Goal: Find specific fact: Find specific fact

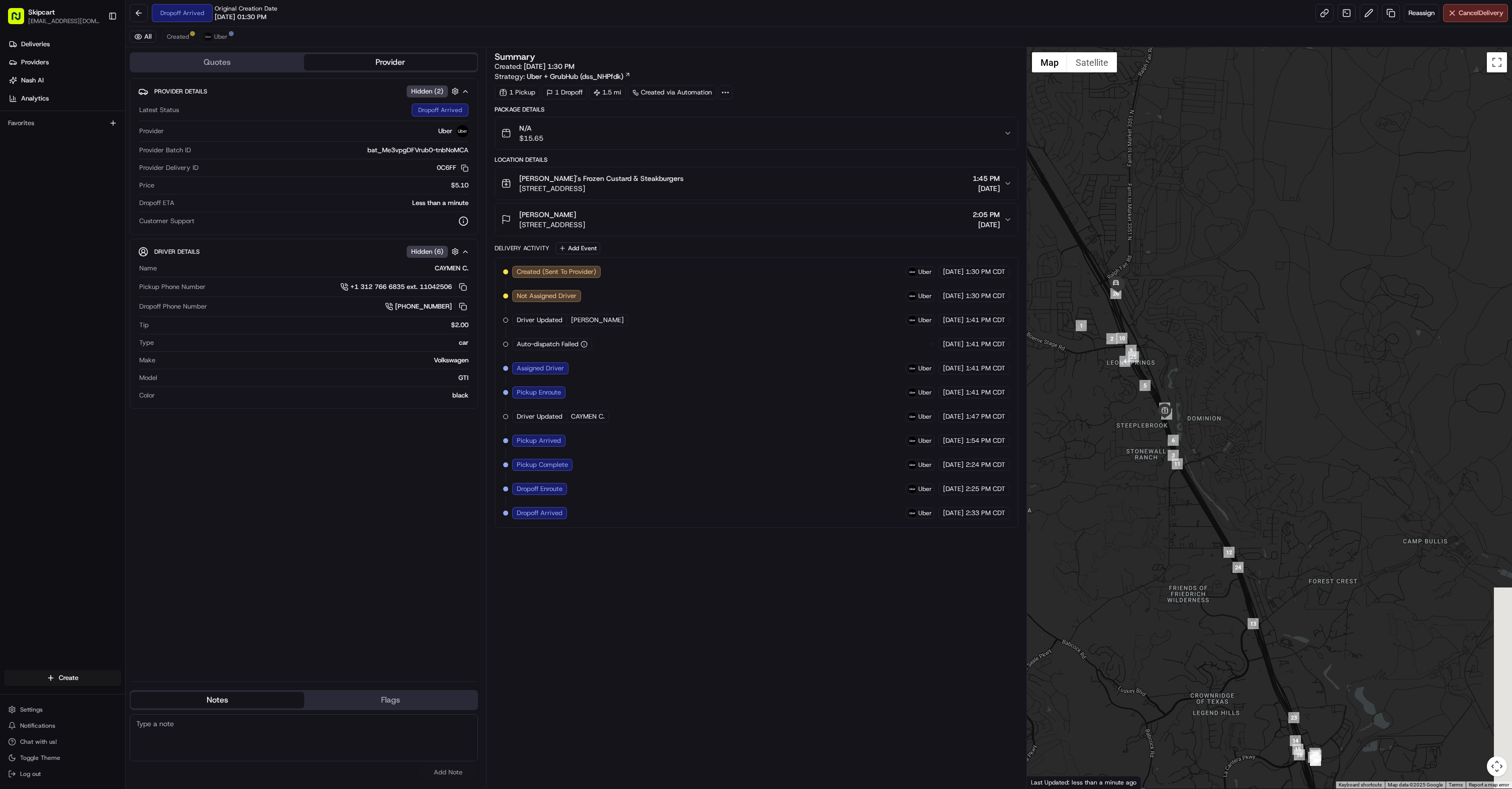
drag, startPoint x: 1352, startPoint y: 604, endPoint x: 1225, endPoint y: 425, distance: 219.5
click at [1225, 425] on div at bounding box center [1269, 418] width 485 height 741
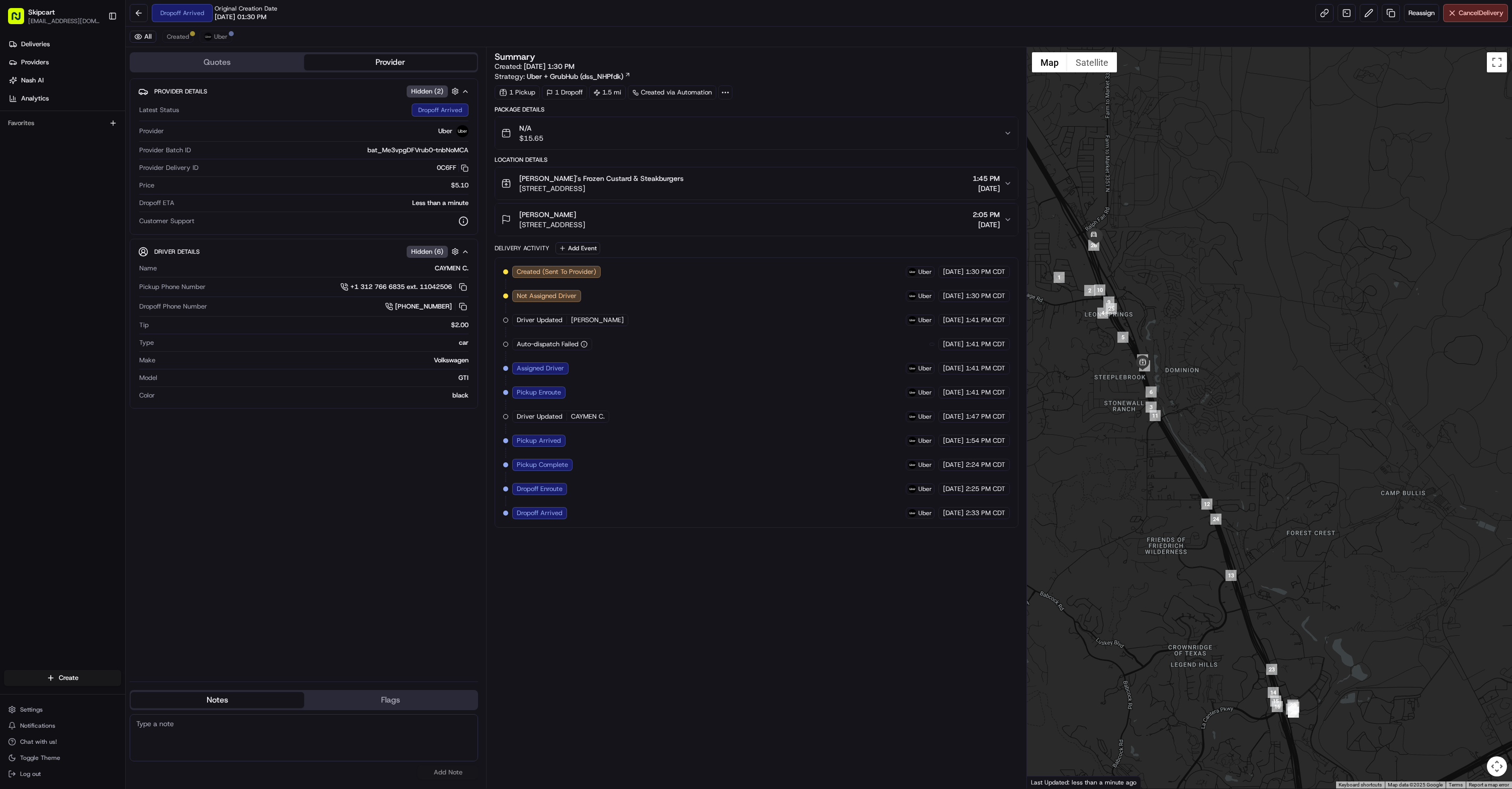
drag, startPoint x: 1270, startPoint y: 529, endPoint x: 1197, endPoint y: 402, distance: 146.5
click at [1197, 402] on div at bounding box center [1269, 418] width 485 height 741
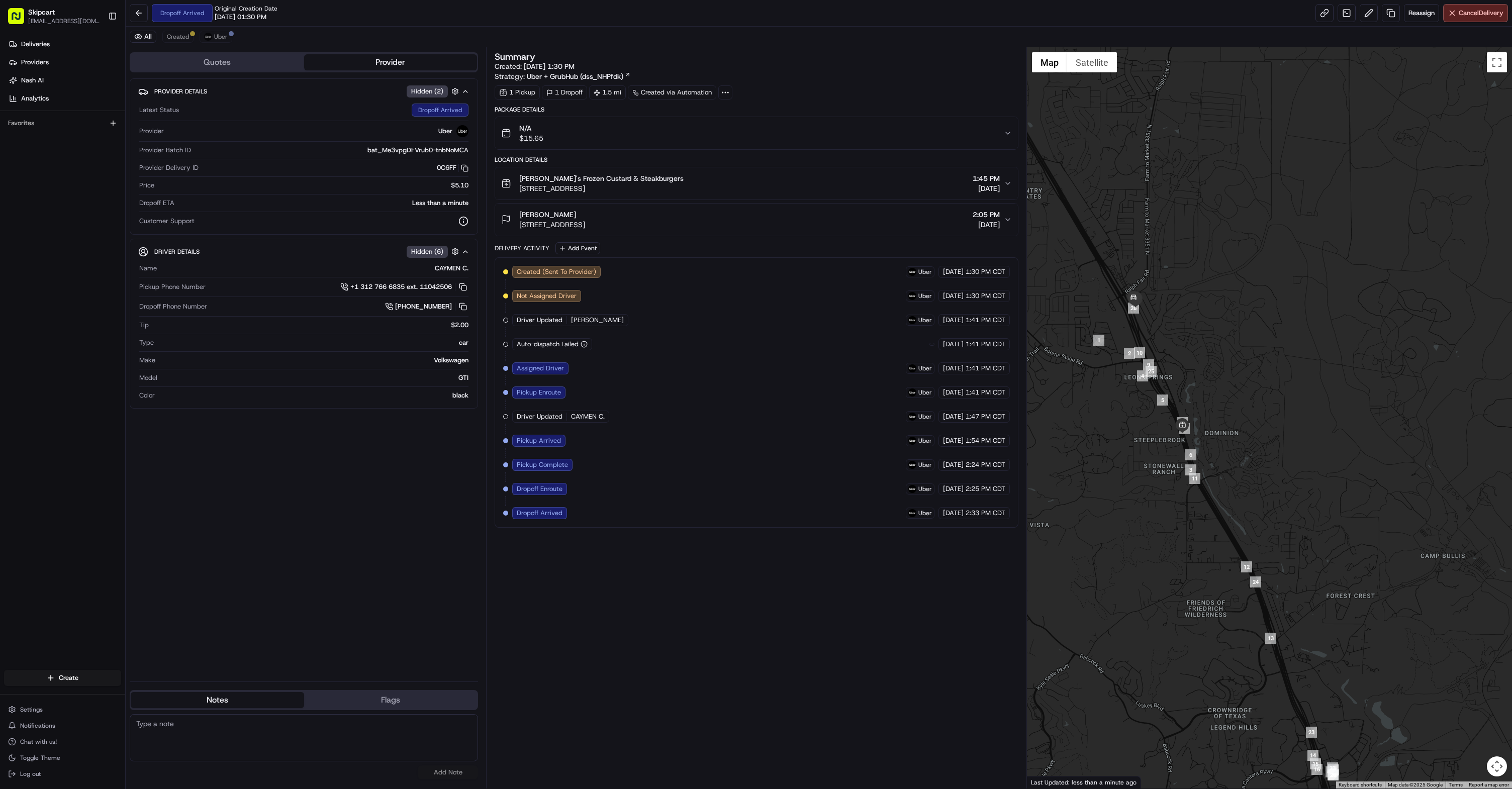
drag, startPoint x: 1193, startPoint y: 455, endPoint x: 1278, endPoint y: 590, distance: 159.5
click at [1308, 648] on div at bounding box center [1269, 418] width 485 height 741
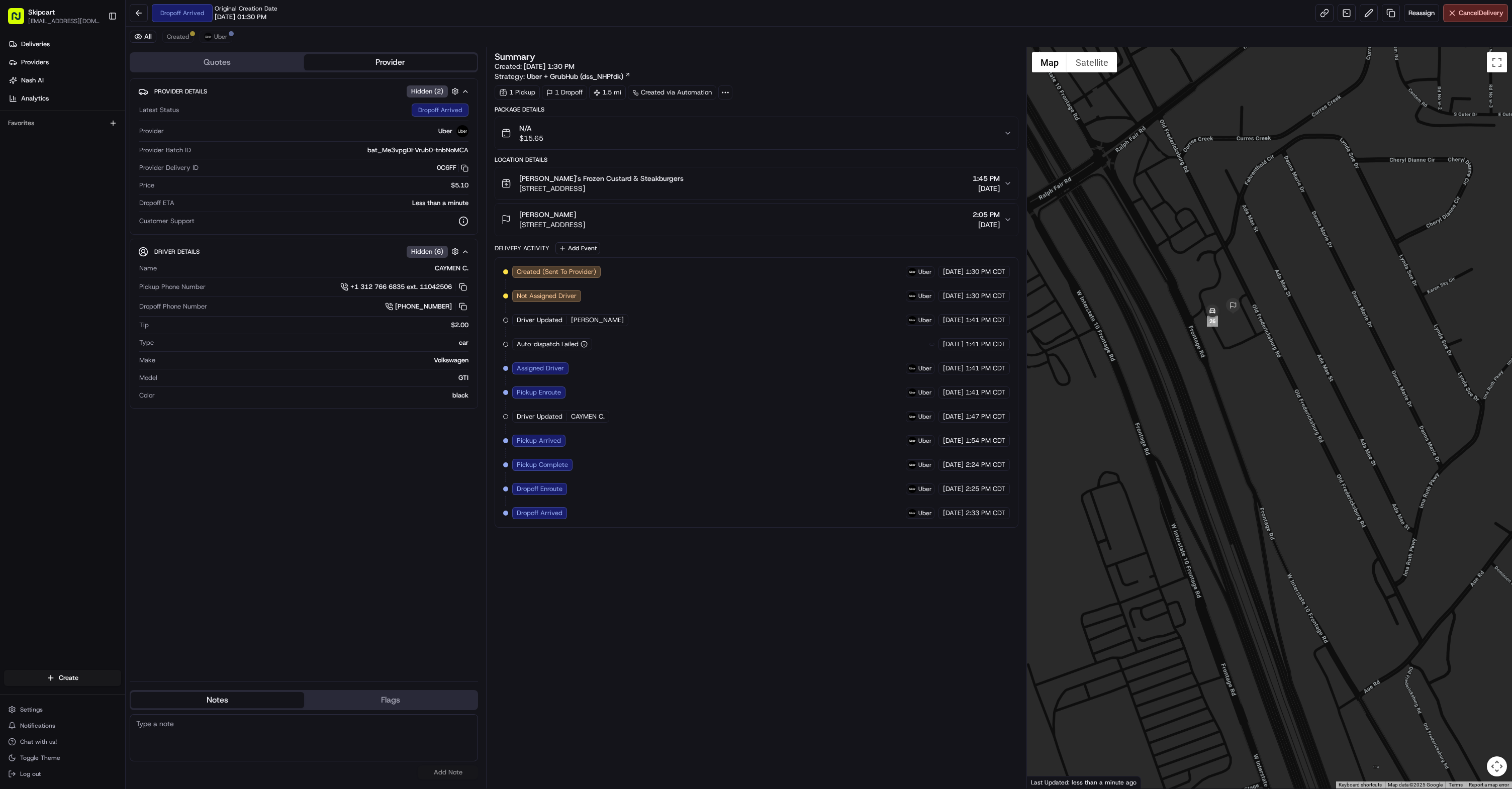
drag, startPoint x: 1111, startPoint y: 317, endPoint x: 1292, endPoint y: 359, distance: 185.8
click at [1292, 359] on div at bounding box center [1269, 418] width 485 height 741
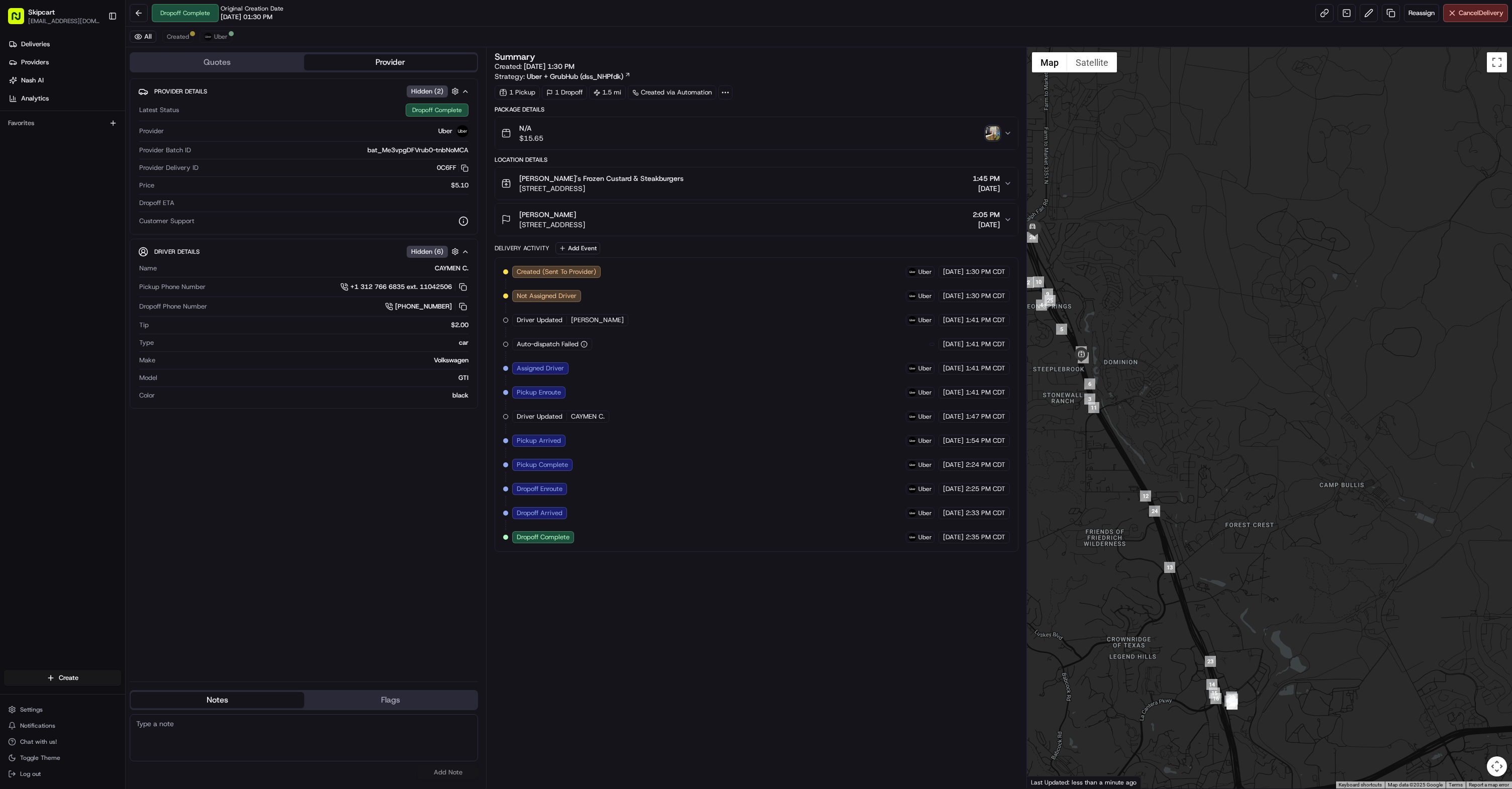
drag, startPoint x: 1312, startPoint y: 446, endPoint x: 1120, endPoint y: 346, distance: 216.5
click at [1074, 276] on div at bounding box center [1269, 418] width 485 height 741
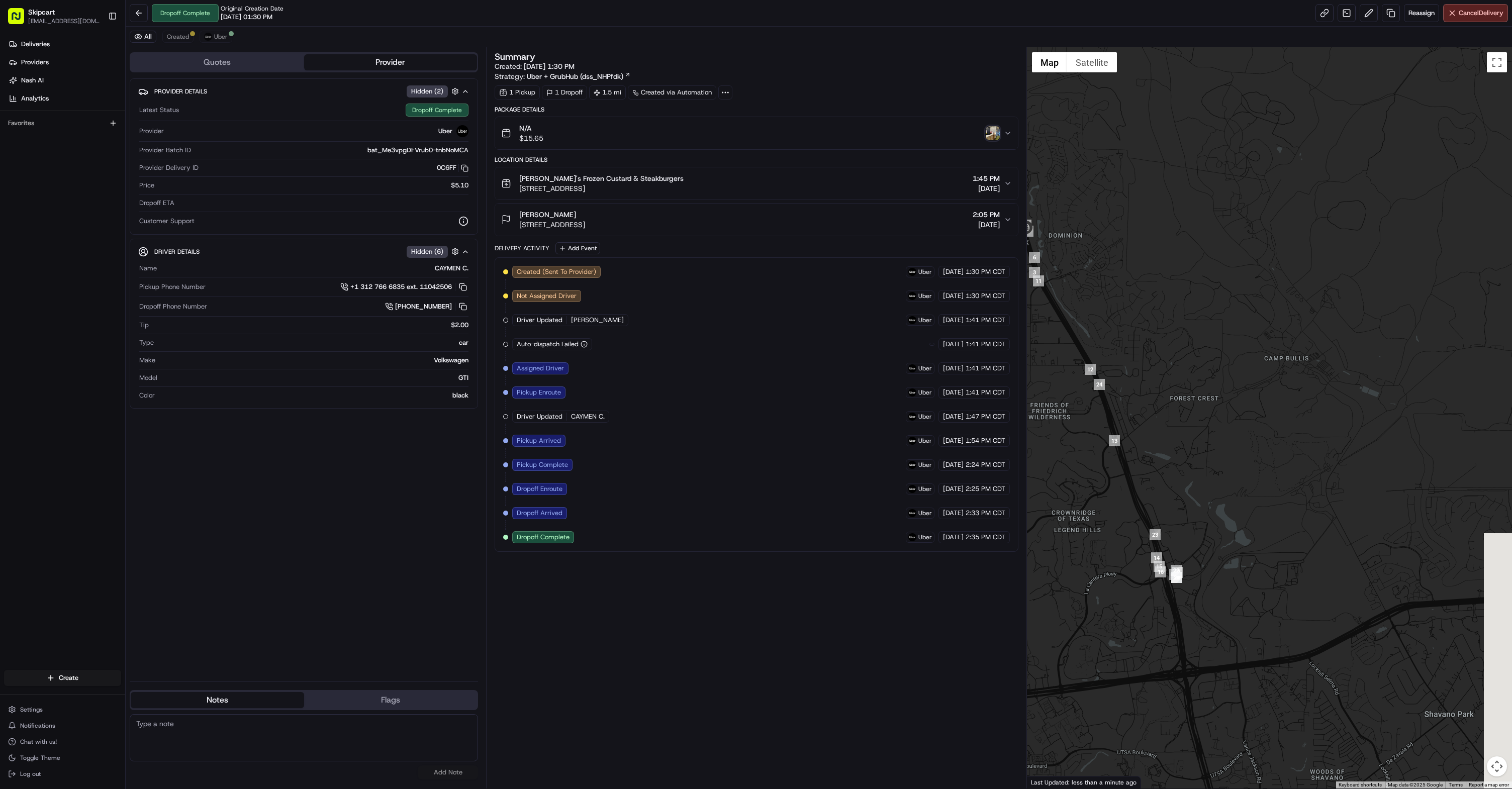
drag, startPoint x: 1238, startPoint y: 526, endPoint x: 1197, endPoint y: 530, distance: 41.2
click at [1181, 387] on div at bounding box center [1269, 418] width 485 height 741
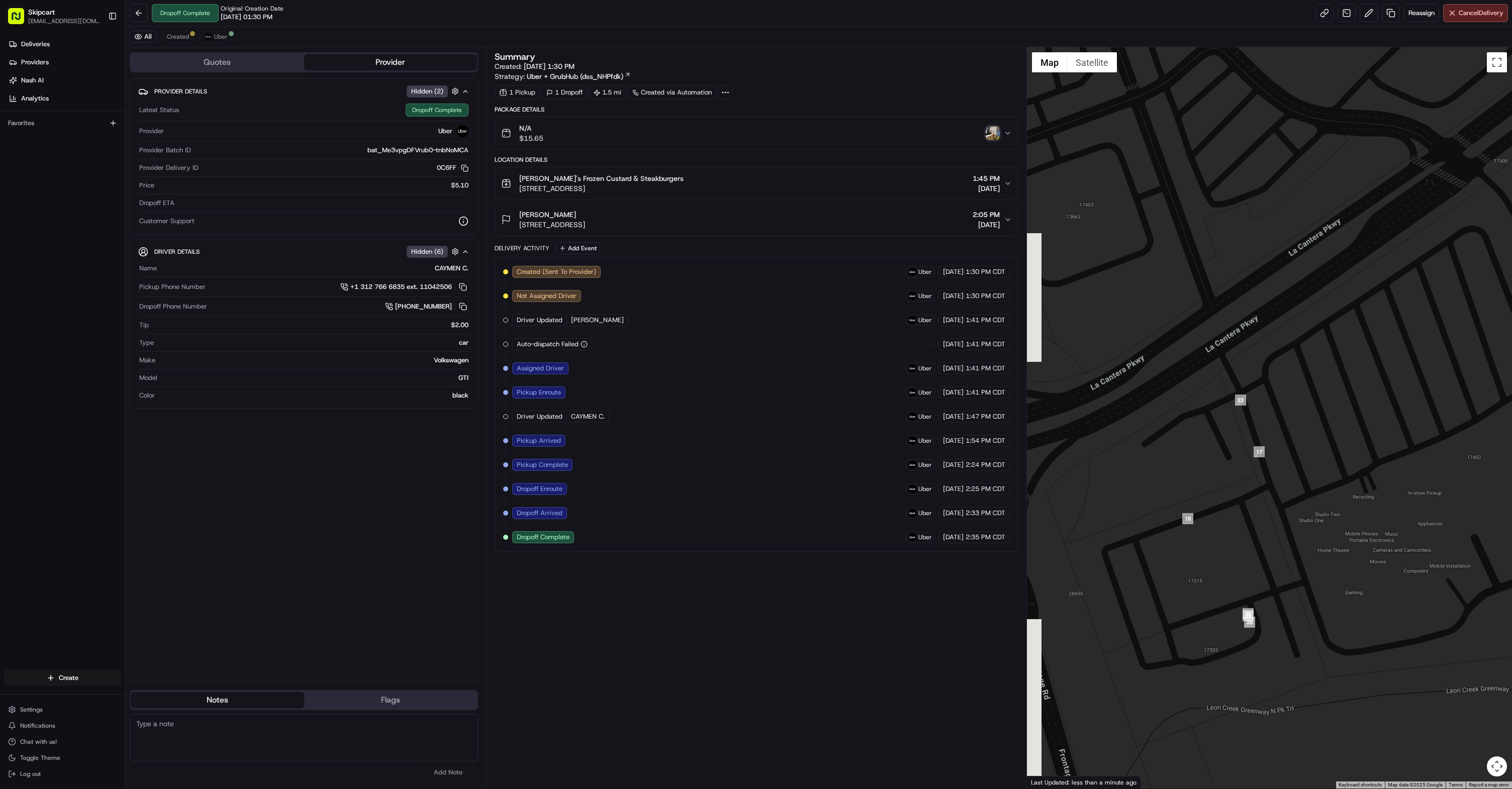
drag, startPoint x: 1123, startPoint y: 479, endPoint x: 1257, endPoint y: 510, distance: 137.5
click at [1257, 510] on div at bounding box center [1269, 418] width 485 height 741
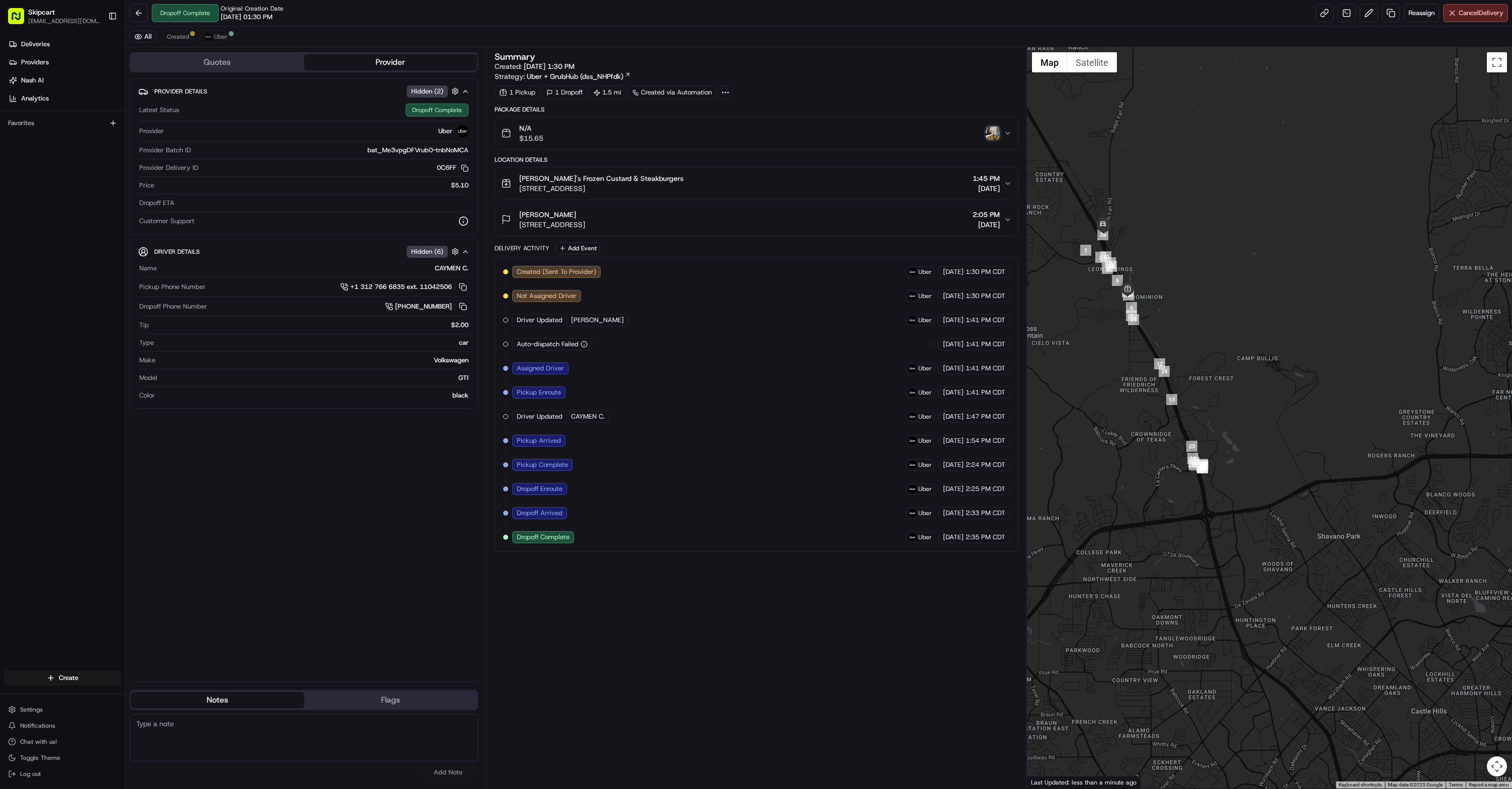
drag, startPoint x: 1319, startPoint y: 599, endPoint x: 1192, endPoint y: 348, distance: 281.3
click at [1178, 322] on div at bounding box center [1269, 418] width 485 height 741
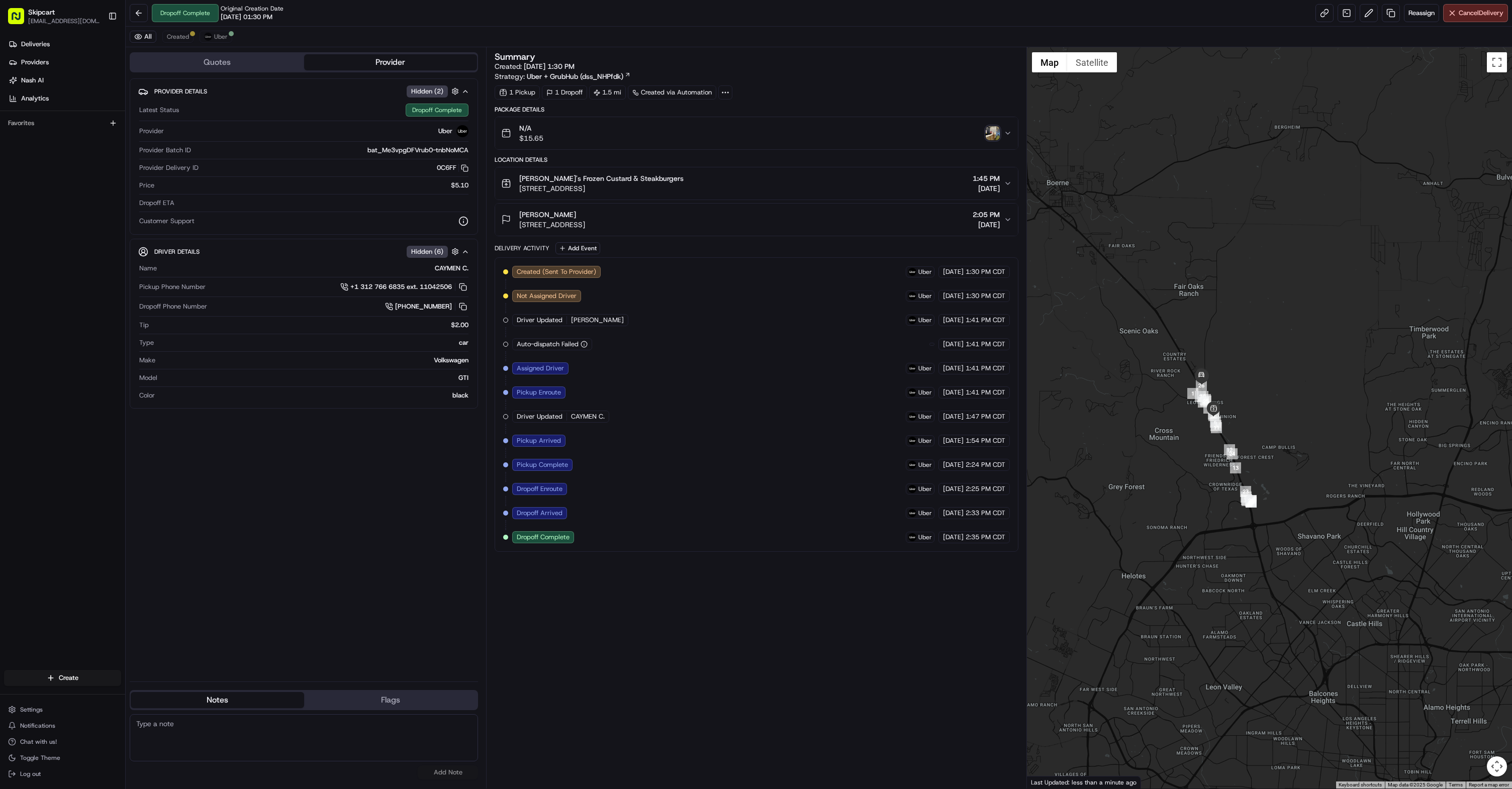
drag, startPoint x: 1229, startPoint y: 415, endPoint x: 1268, endPoint y: 459, distance: 58.8
click at [1268, 459] on div at bounding box center [1269, 418] width 485 height 741
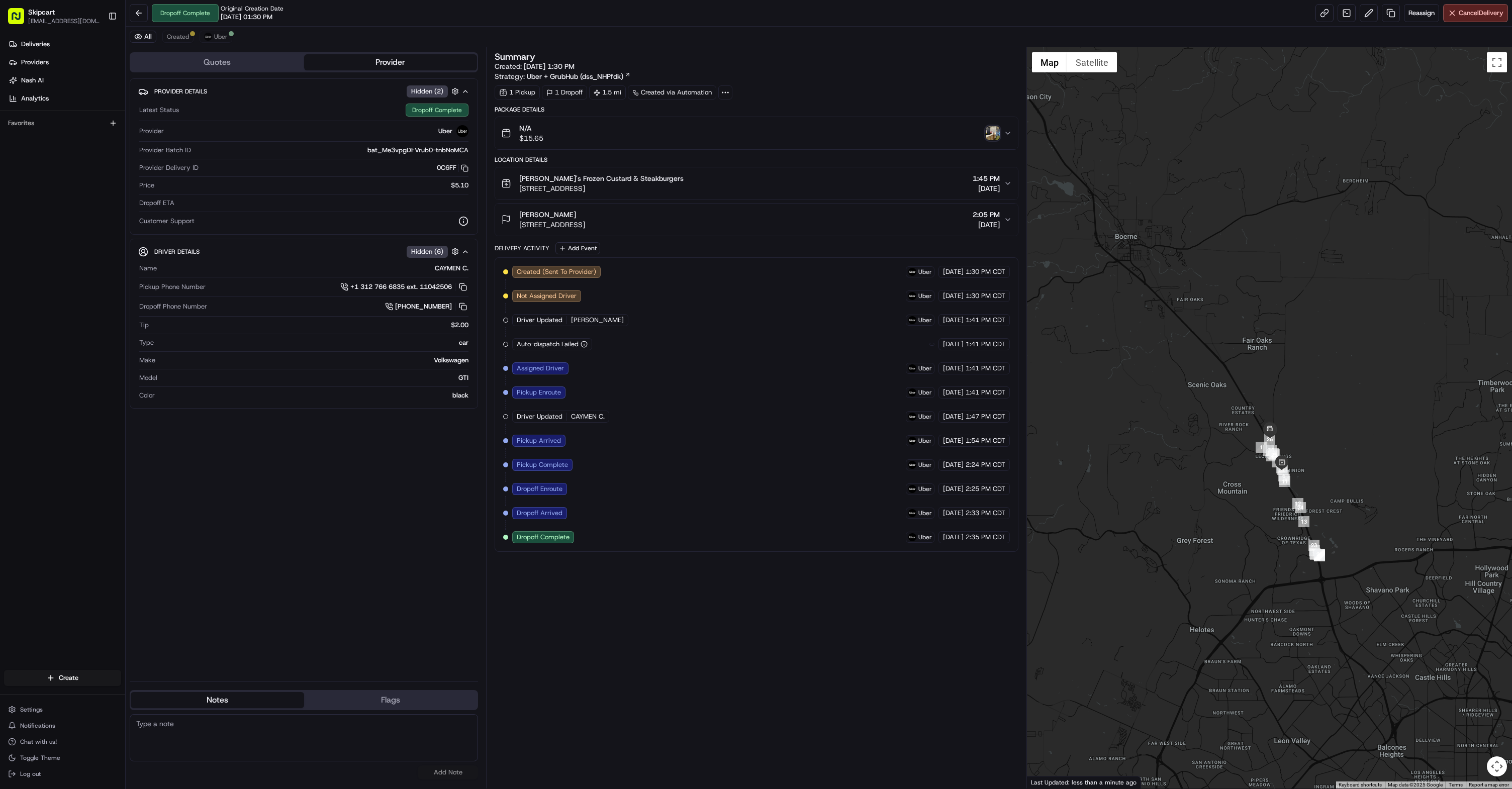
drag, startPoint x: 1369, startPoint y: 497, endPoint x: 1418, endPoint y: 542, distance: 66.5
click at [1418, 542] on div at bounding box center [1269, 418] width 485 height 741
drag, startPoint x: 519, startPoint y: 190, endPoint x: 706, endPoint y: 188, distance: 187.0
click at [706, 188] on div "[PERSON_NAME]'s Frozen Custard & Steakburgers [STREET_ADDRESS] 1:45 PM [DATE]" at bounding box center [752, 183] width 502 height 20
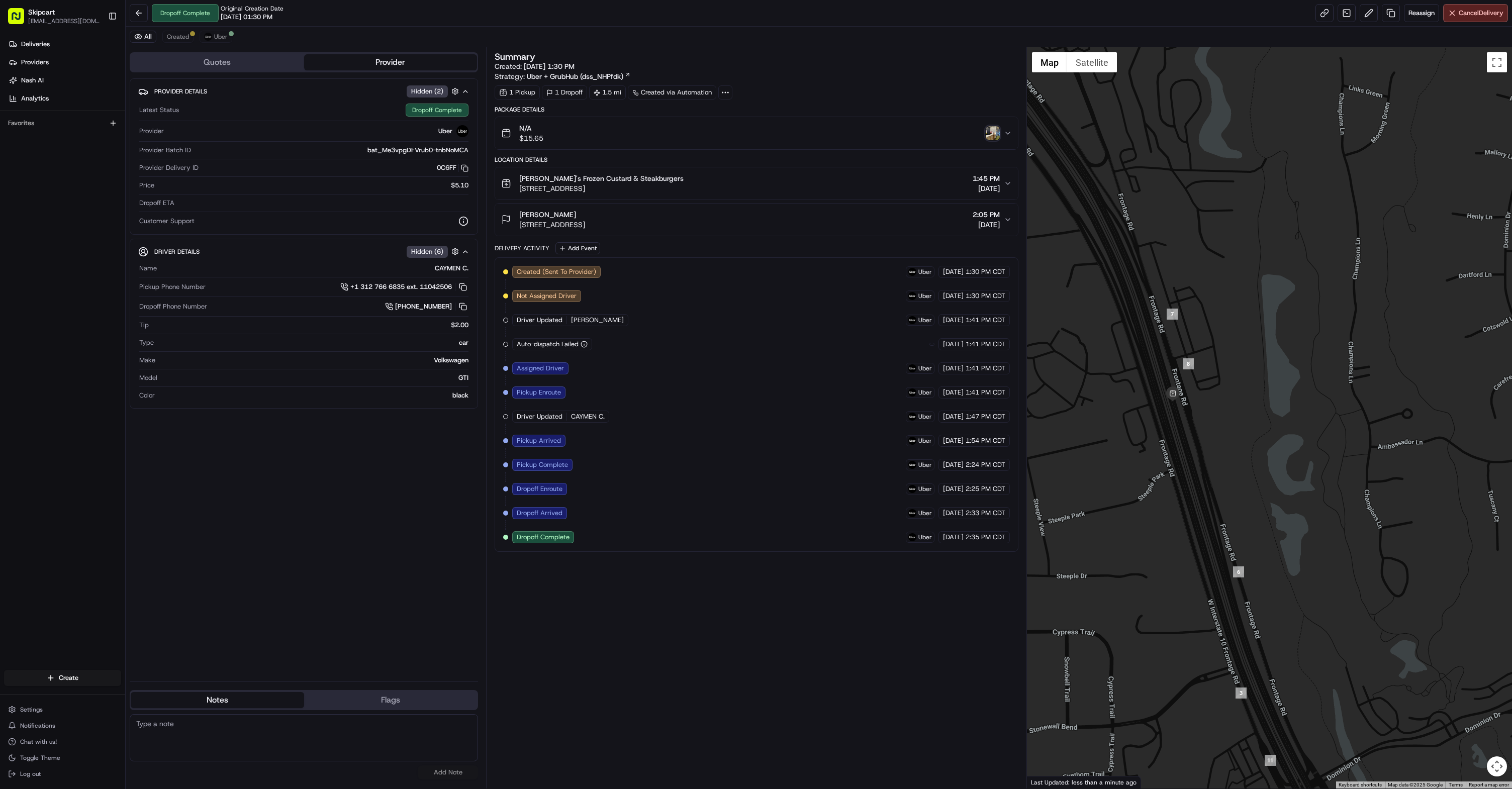
drag, startPoint x: 1205, startPoint y: 447, endPoint x: 1225, endPoint y: 418, distance: 35.2
click at [1270, 452] on div at bounding box center [1269, 418] width 485 height 741
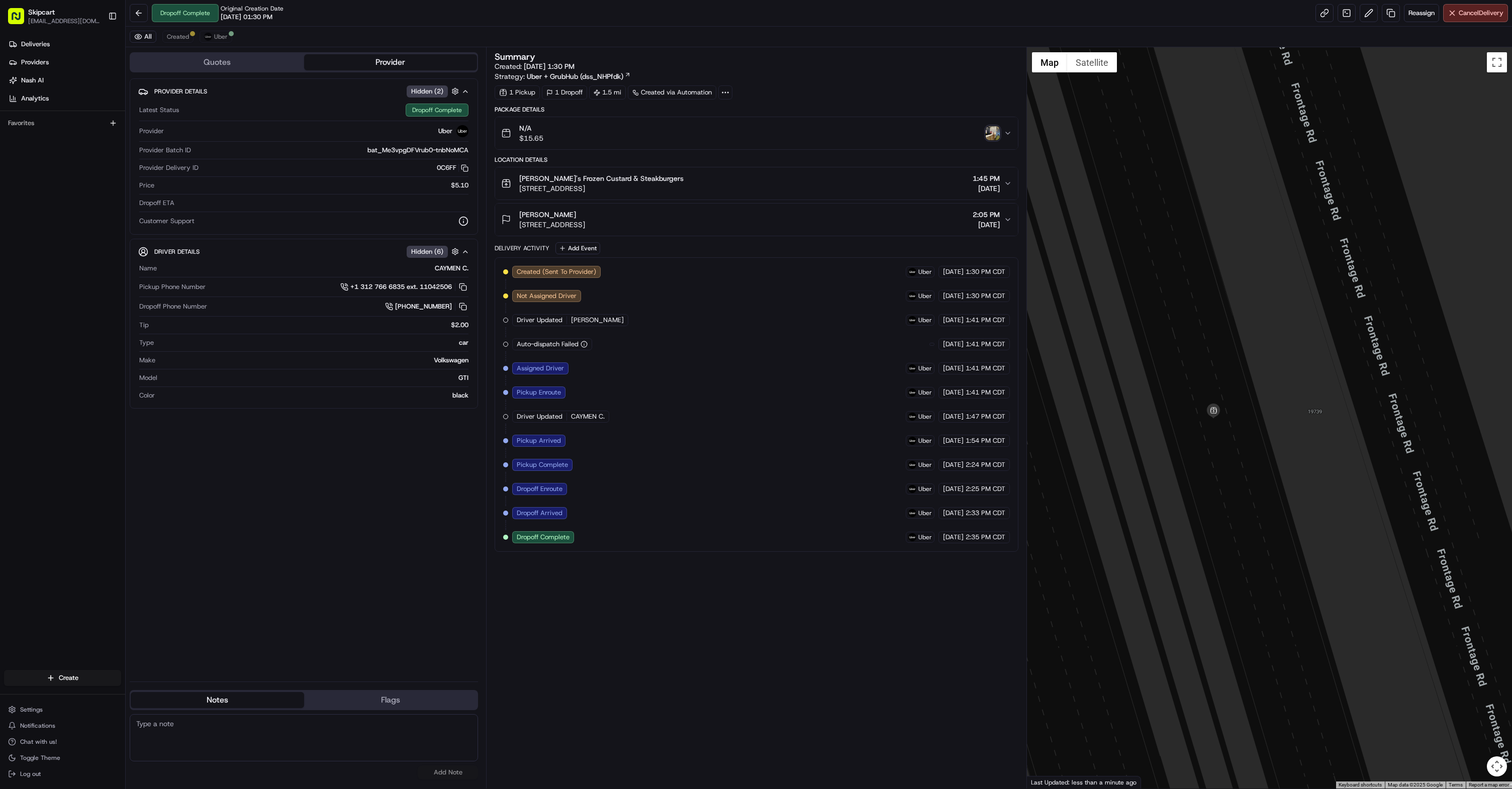
drag, startPoint x: 1141, startPoint y: 422, endPoint x: 1338, endPoint y: 442, distance: 198.0
click at [1338, 442] on div at bounding box center [1269, 418] width 485 height 741
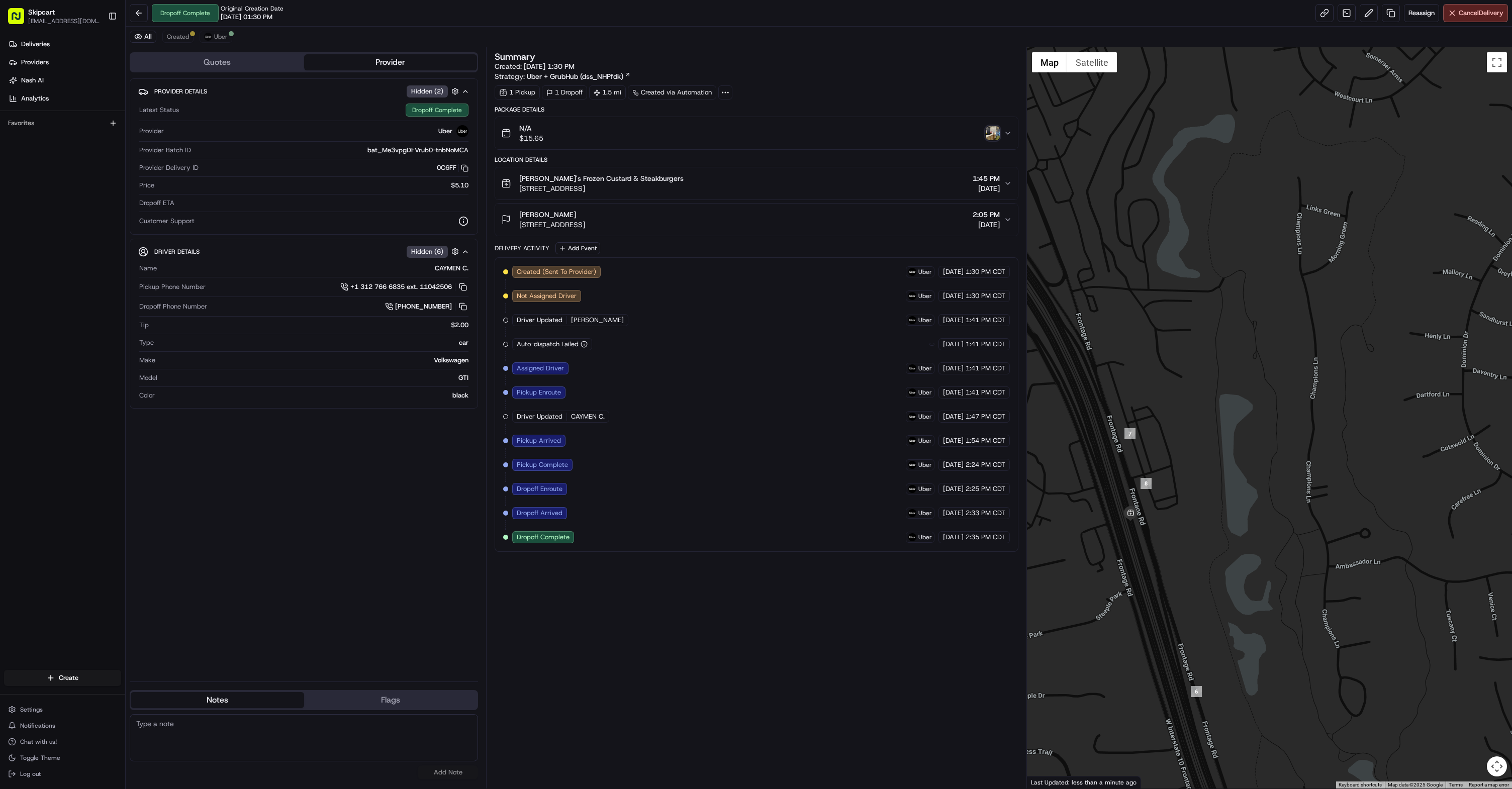
click at [987, 135] on img "button" at bounding box center [993, 134] width 14 height 14
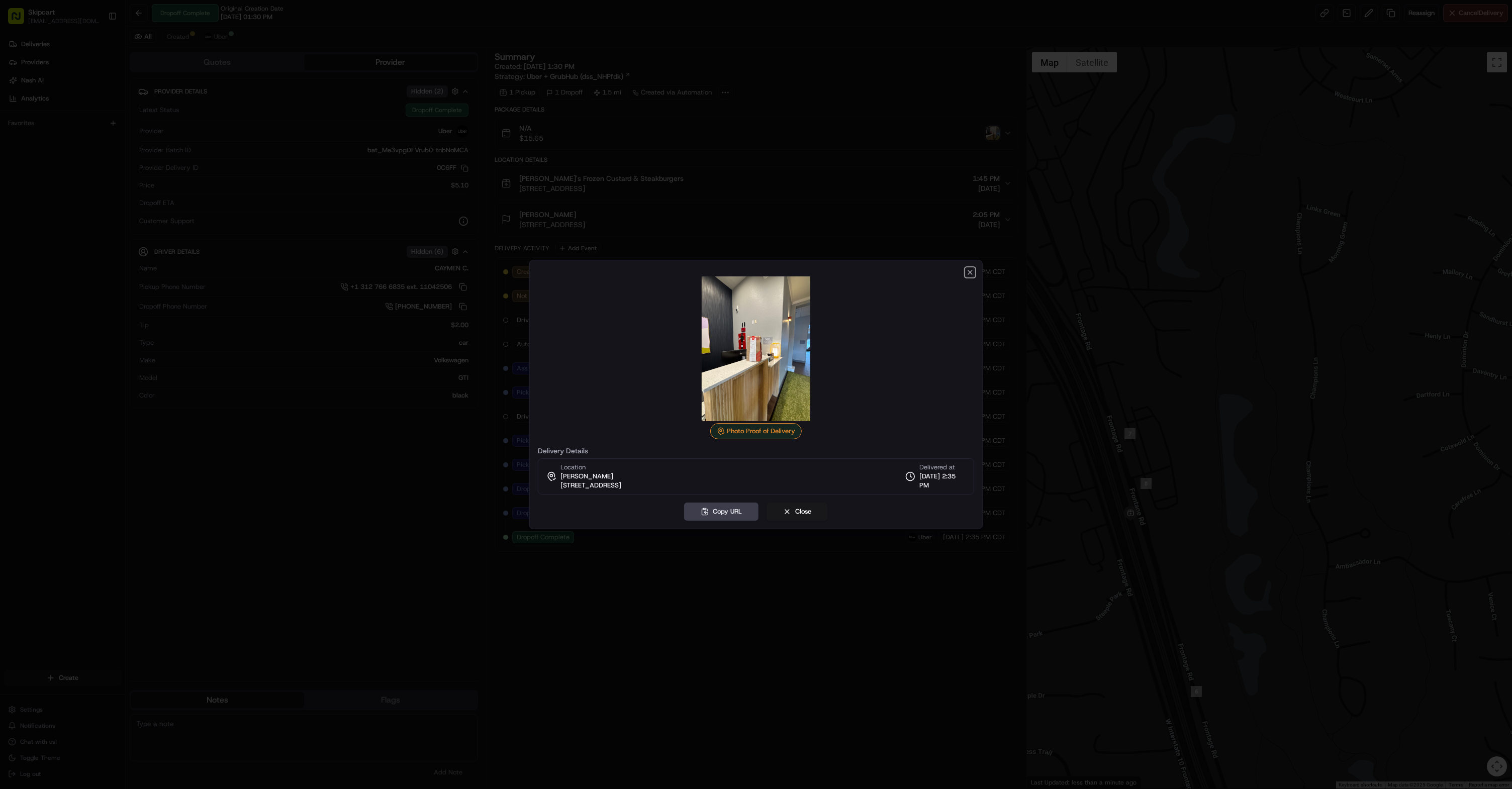
click at [973, 271] on icon "button" at bounding box center [970, 272] width 8 height 8
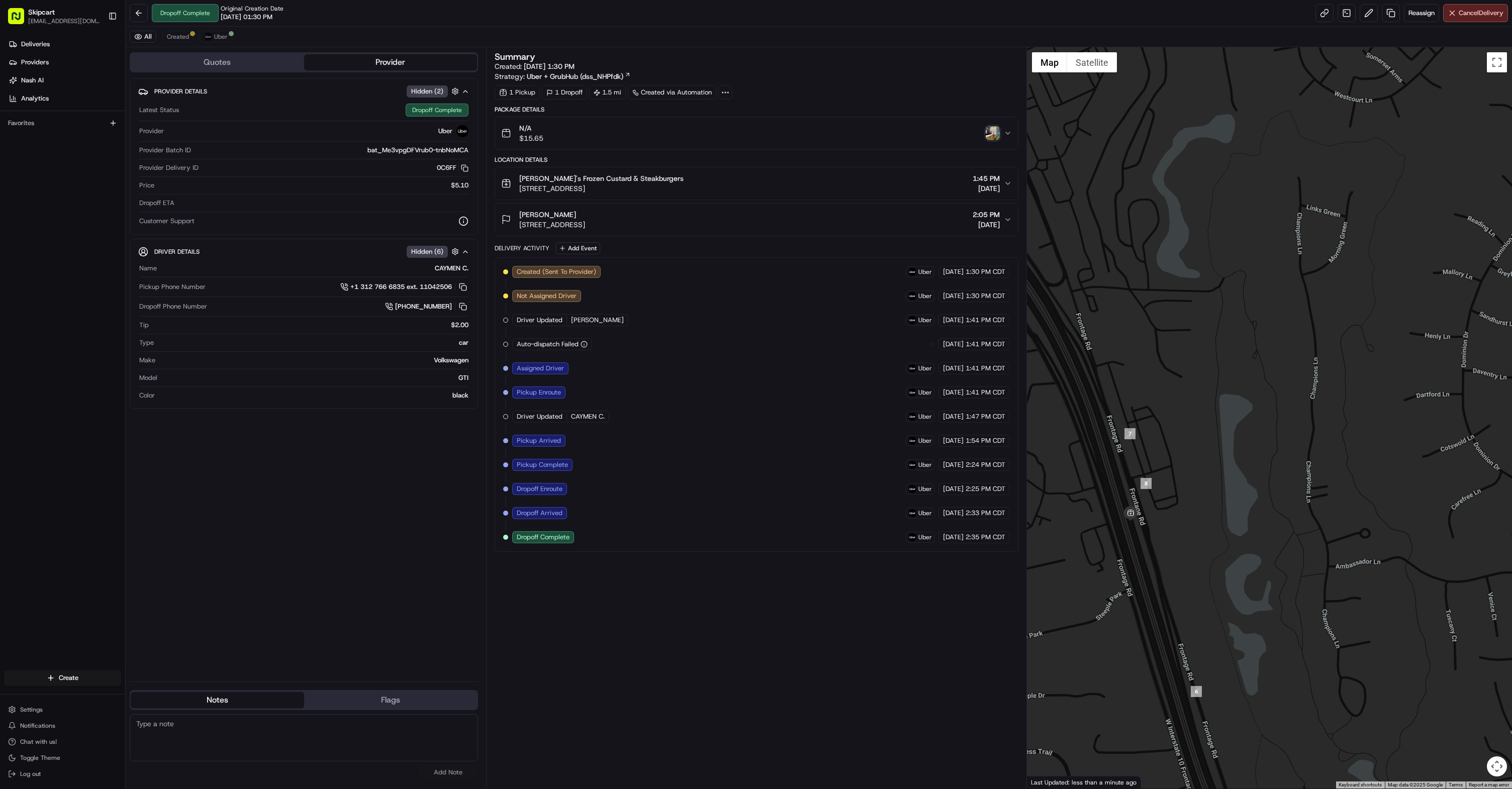
copy span "[STREET_ADDRESS]"
click at [592, 197] on button "[PERSON_NAME]'s Frozen Custard & Steakburgers [STREET_ADDRESS] 1:45 PM [DATE]" at bounding box center [757, 183] width 523 height 32
copy span "[STREET_ADDRESS]"
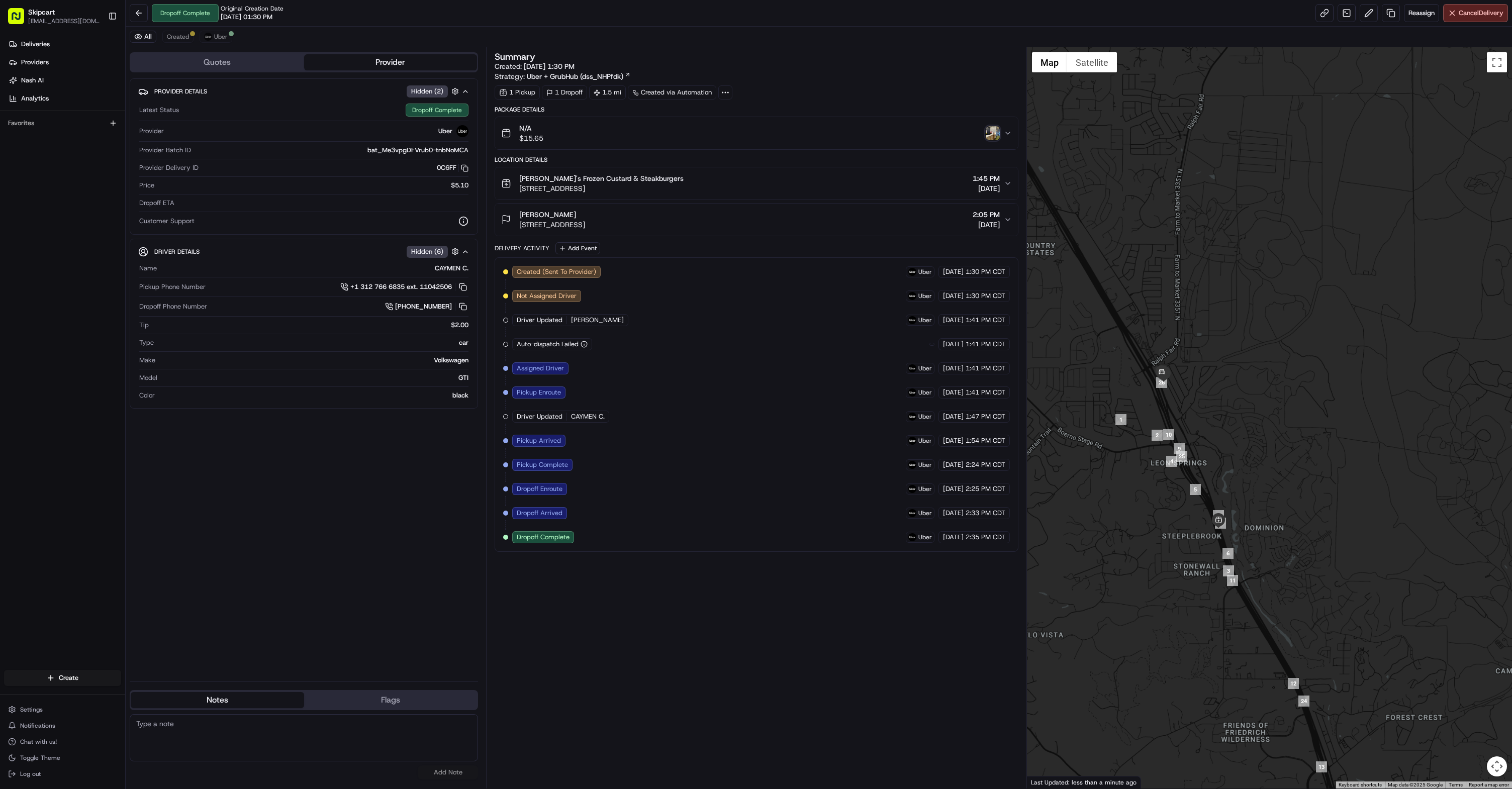
drag, startPoint x: 1179, startPoint y: 543, endPoint x: 1211, endPoint y: 541, distance: 32.1
click at [1211, 541] on div at bounding box center [1269, 418] width 485 height 741
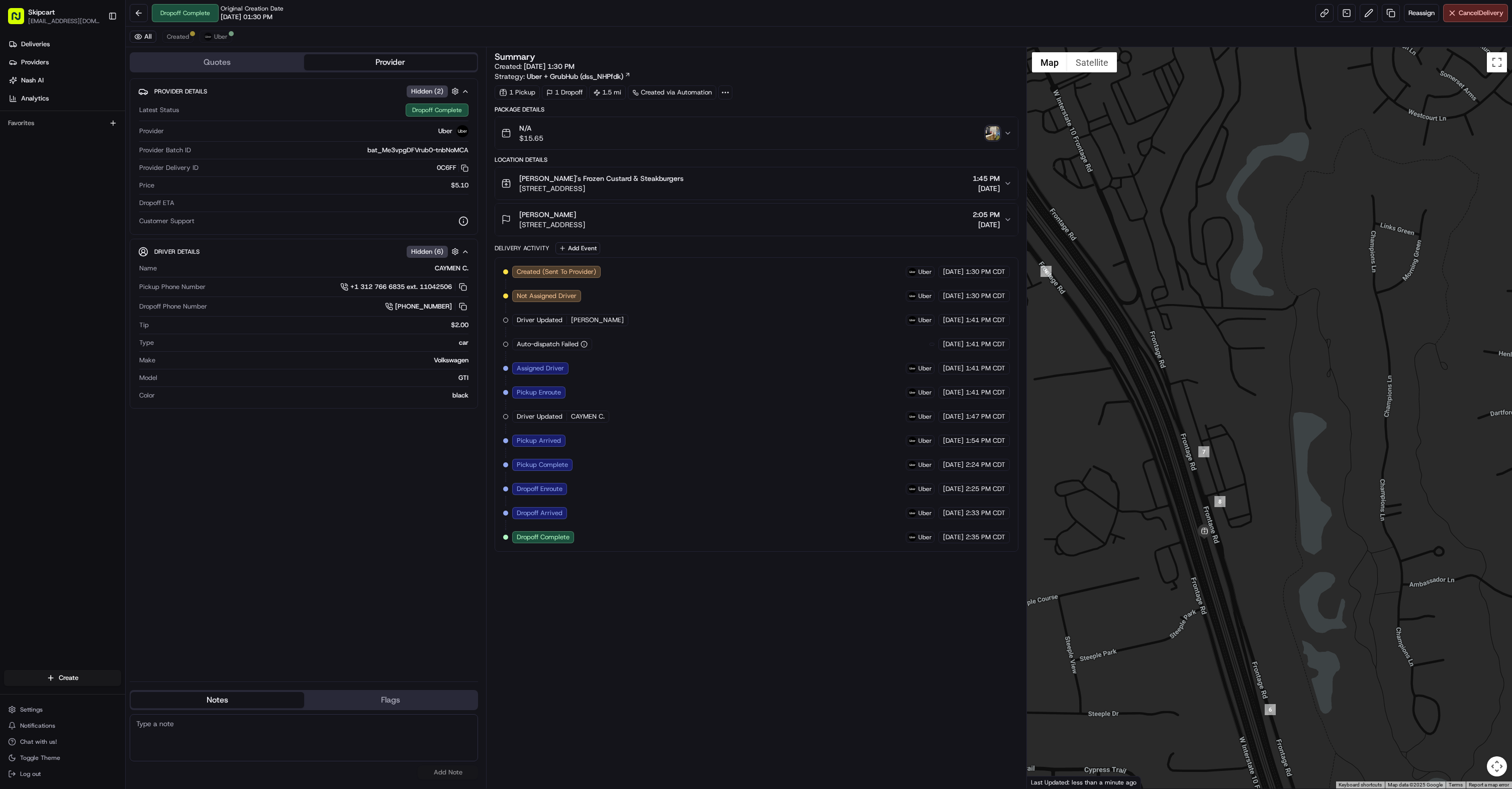
drag, startPoint x: 1171, startPoint y: 546, endPoint x: 1264, endPoint y: 520, distance: 96.6
click at [1269, 521] on div at bounding box center [1269, 418] width 485 height 741
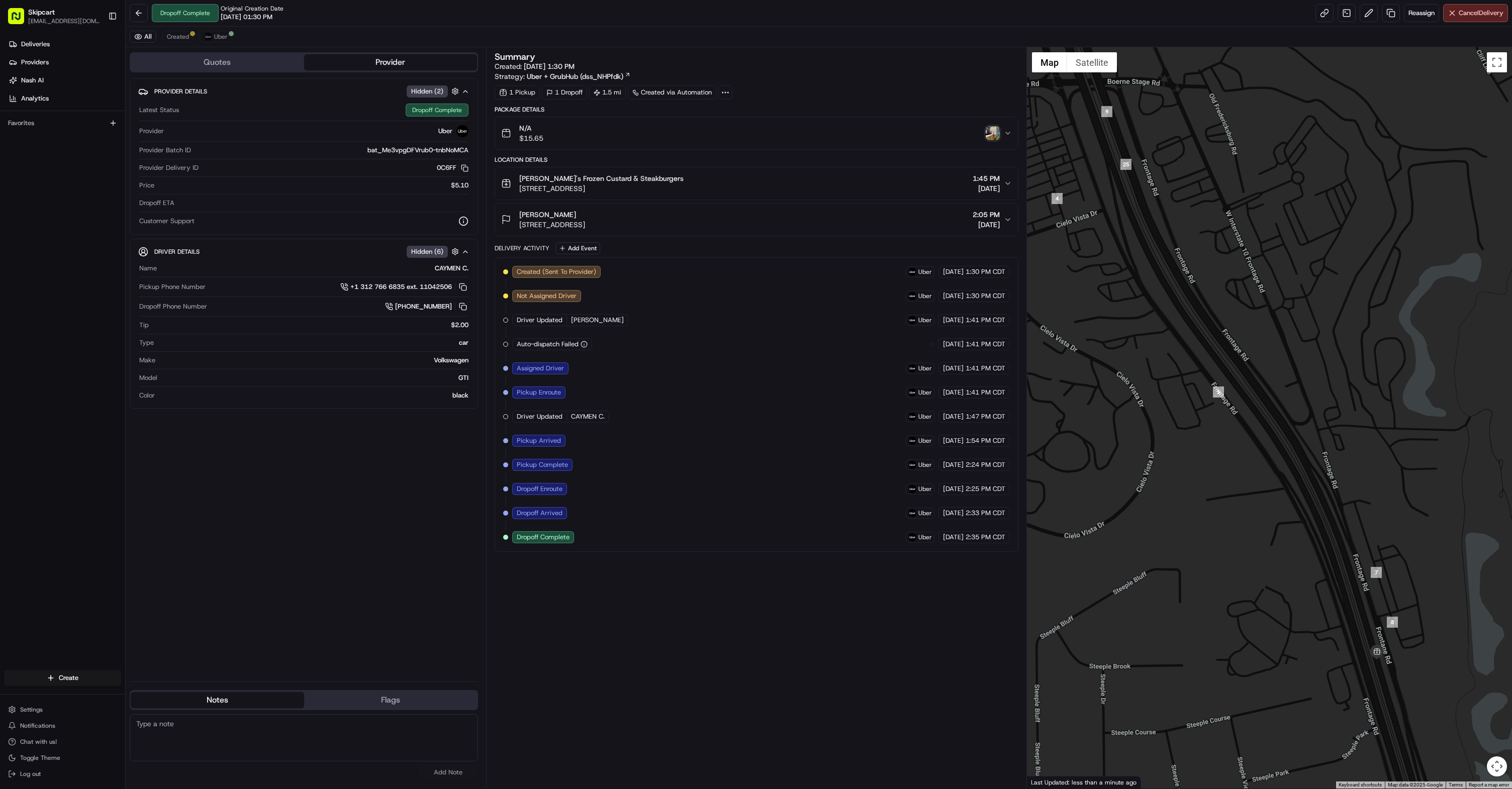
drag, startPoint x: 1203, startPoint y: 494, endPoint x: 1336, endPoint y: 604, distance: 172.6
click at [1350, 611] on div at bounding box center [1269, 418] width 485 height 741
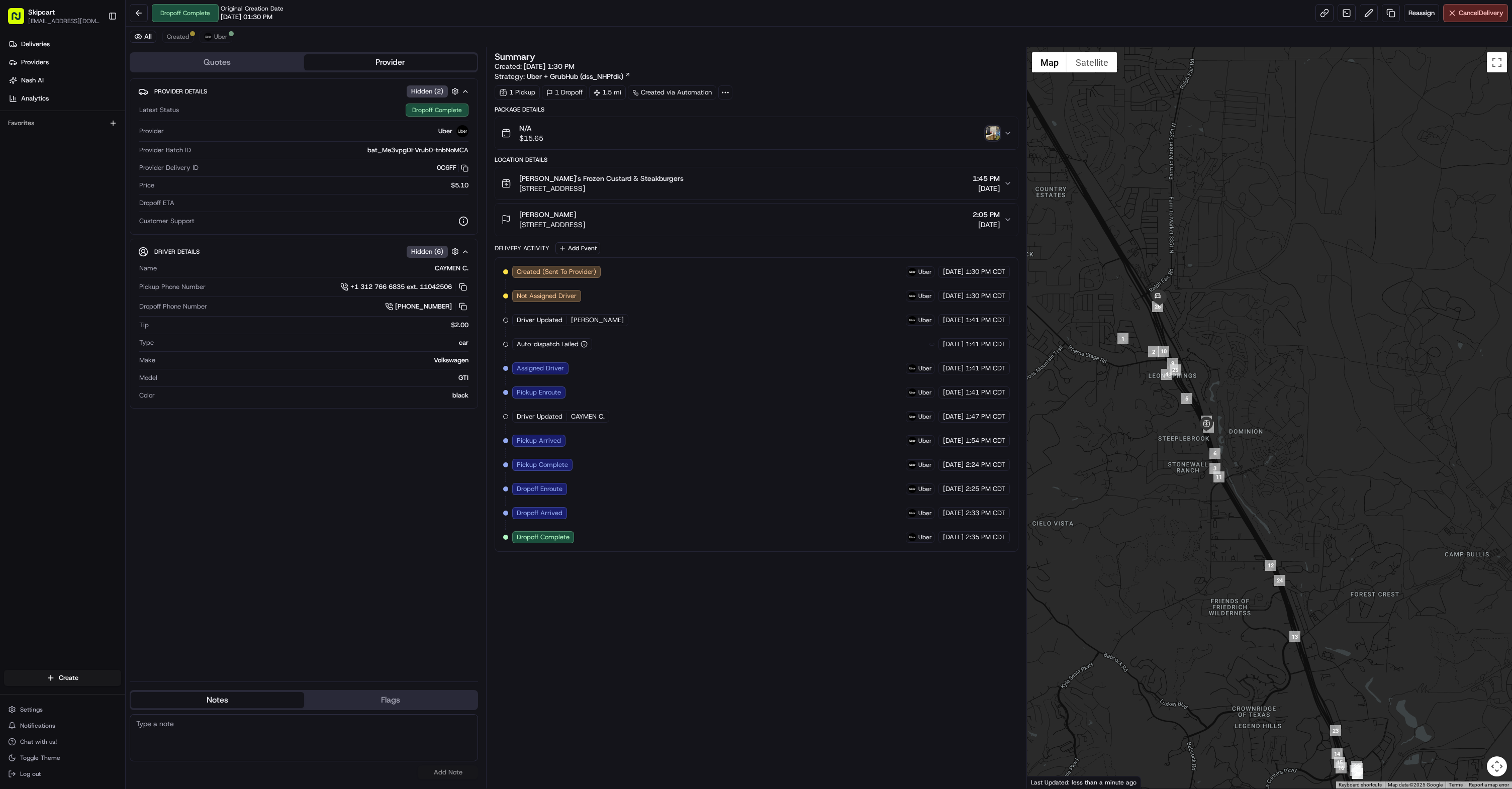
drag, startPoint x: 1334, startPoint y: 635, endPoint x: 1260, endPoint y: 489, distance: 163.7
click at [1260, 489] on div at bounding box center [1269, 418] width 485 height 741
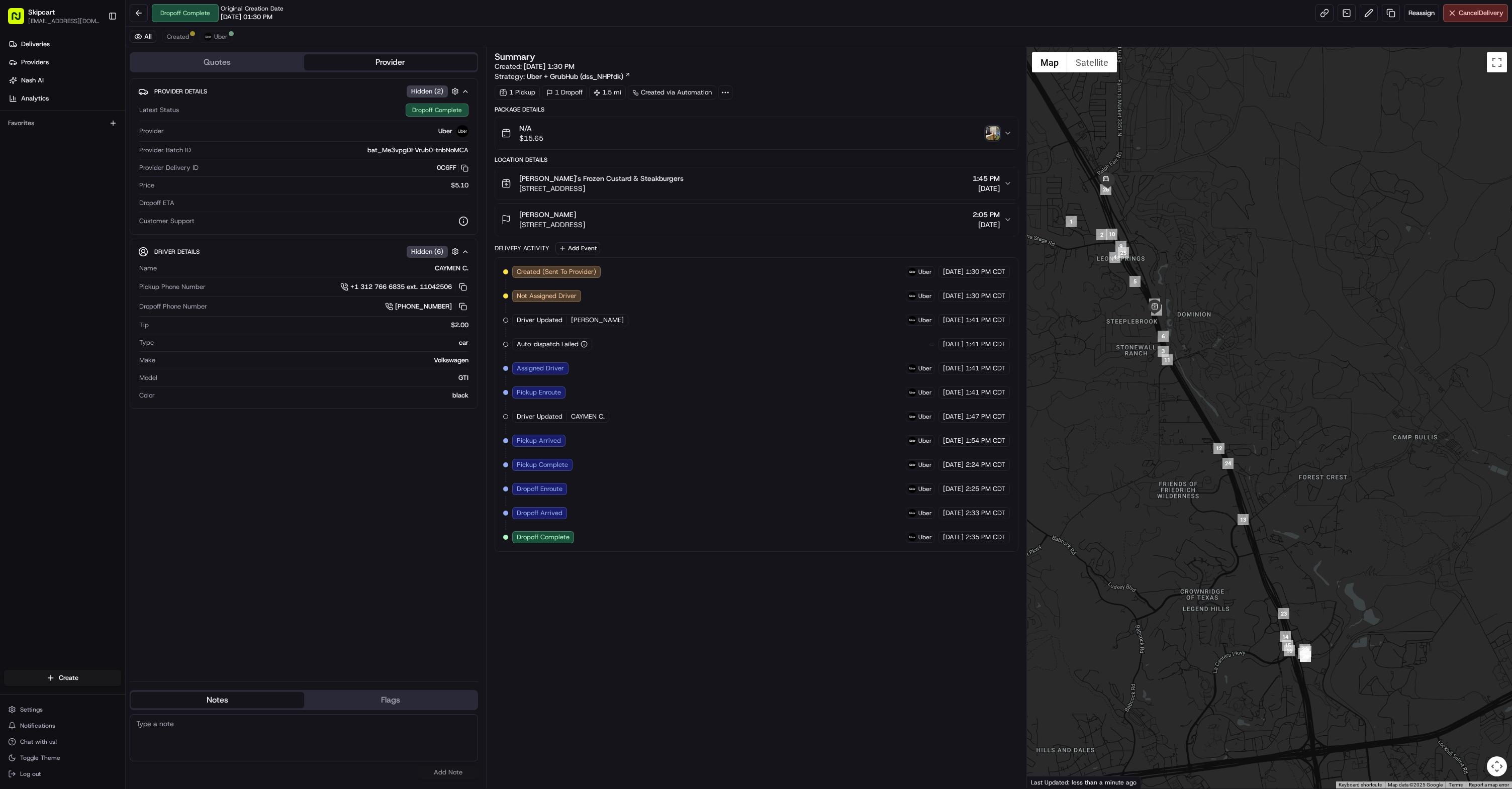
drag, startPoint x: 1274, startPoint y: 489, endPoint x: 1252, endPoint y: 445, distance: 49.2
click at [1252, 445] on div at bounding box center [1269, 418] width 485 height 741
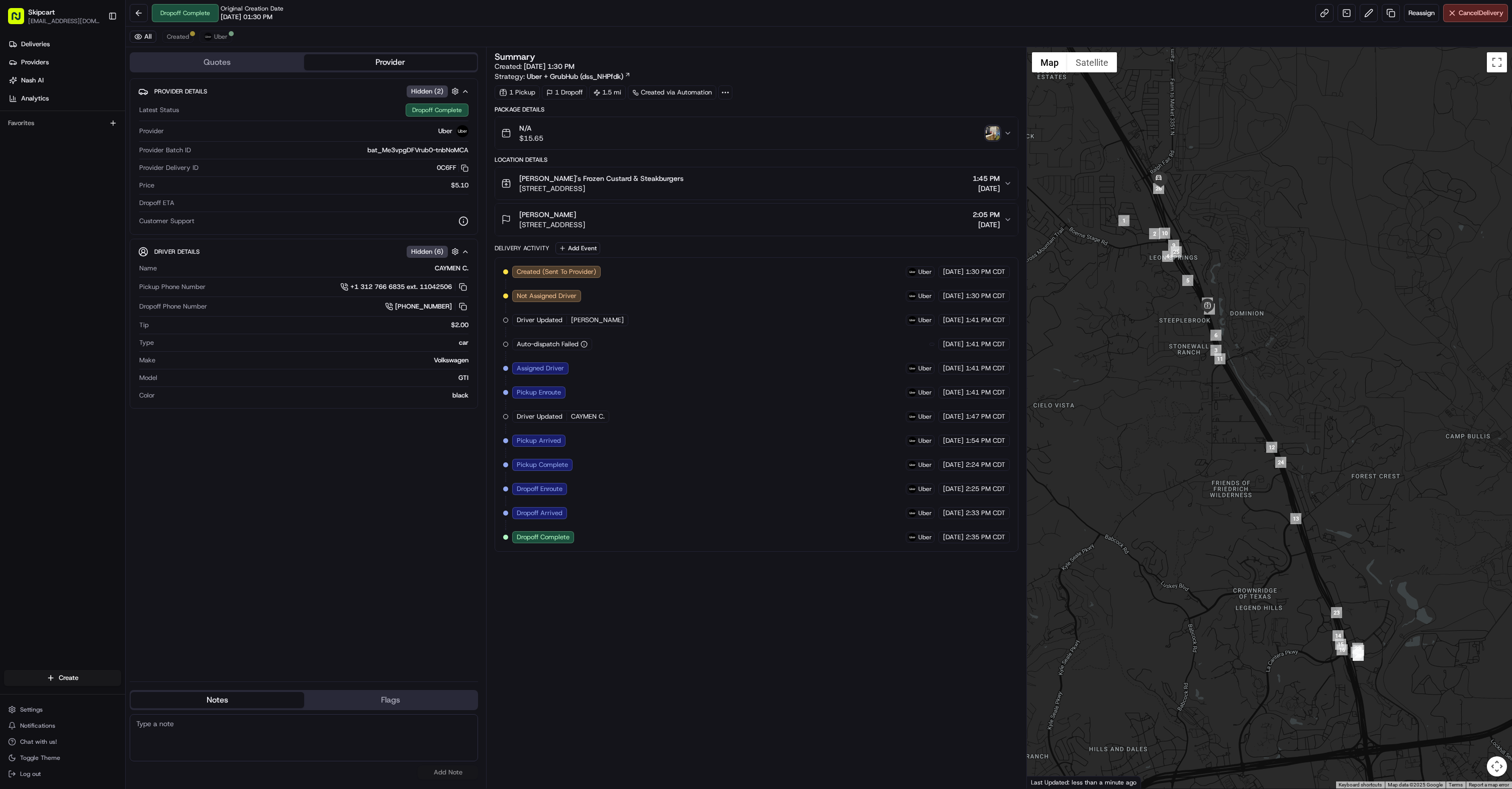
drag, startPoint x: 1390, startPoint y: 484, endPoint x: 1442, endPoint y: 483, distance: 52.0
click at [1442, 483] on div at bounding box center [1269, 418] width 485 height 741
click at [725, 93] on icon at bounding box center [725, 92] width 9 height 9
drag, startPoint x: 695, startPoint y: 116, endPoint x: 687, endPoint y: 114, distance: 8.2
click at [784, 116] on span "5052326_1755887393329753" at bounding box center [743, 116] width 97 height 9
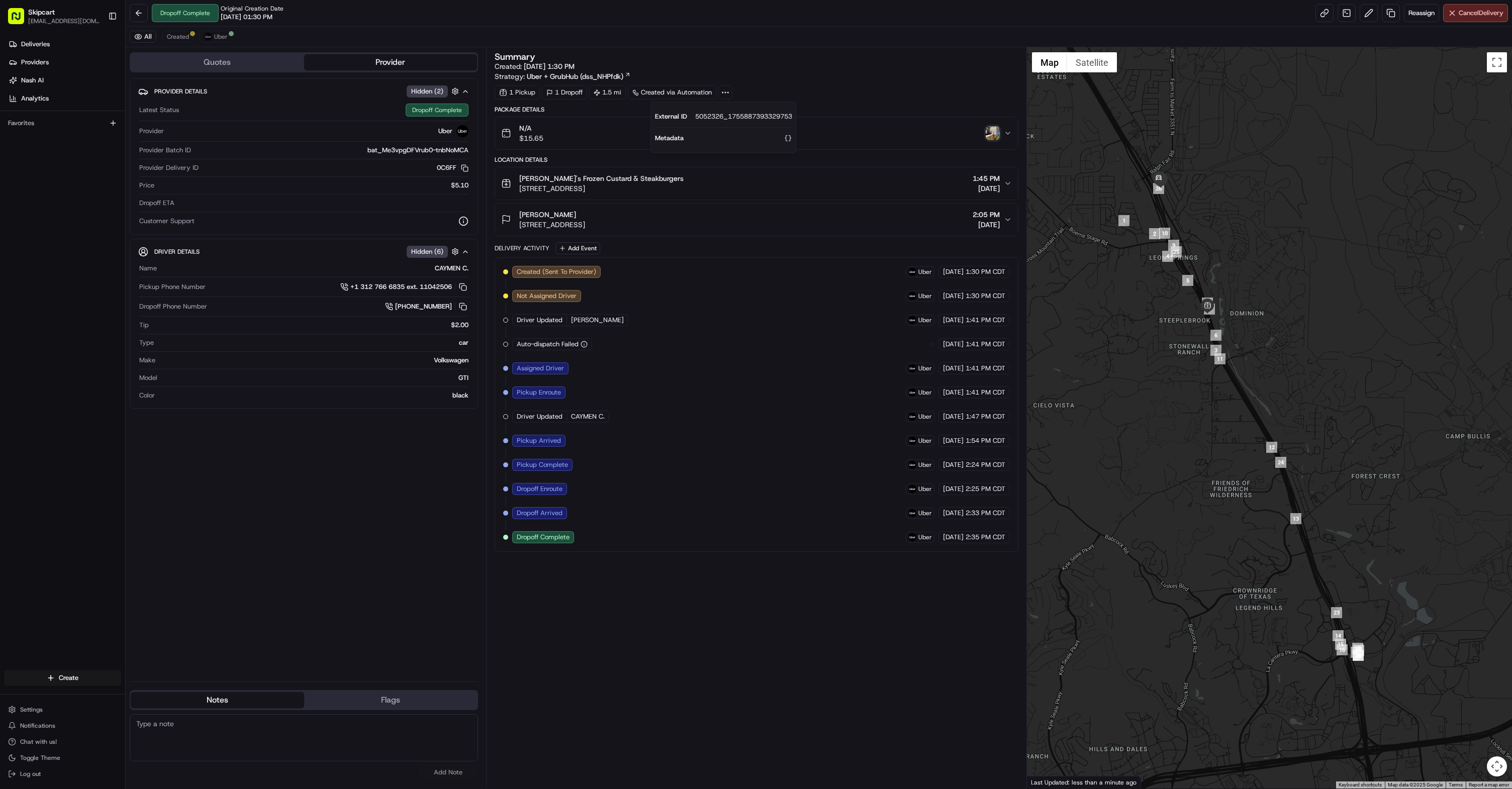
click at [671, 114] on span "External ID" at bounding box center [671, 116] width 32 height 9
drag, startPoint x: 656, startPoint y: 117, endPoint x: 776, endPoint y: 116, distance: 120.0
click at [792, 116] on div "External ID 5052326_1755887393329753" at bounding box center [723, 116] width 137 height 9
copy div "External ID 5052326_1755887393329753"
